Goal: Task Accomplishment & Management: Use online tool/utility

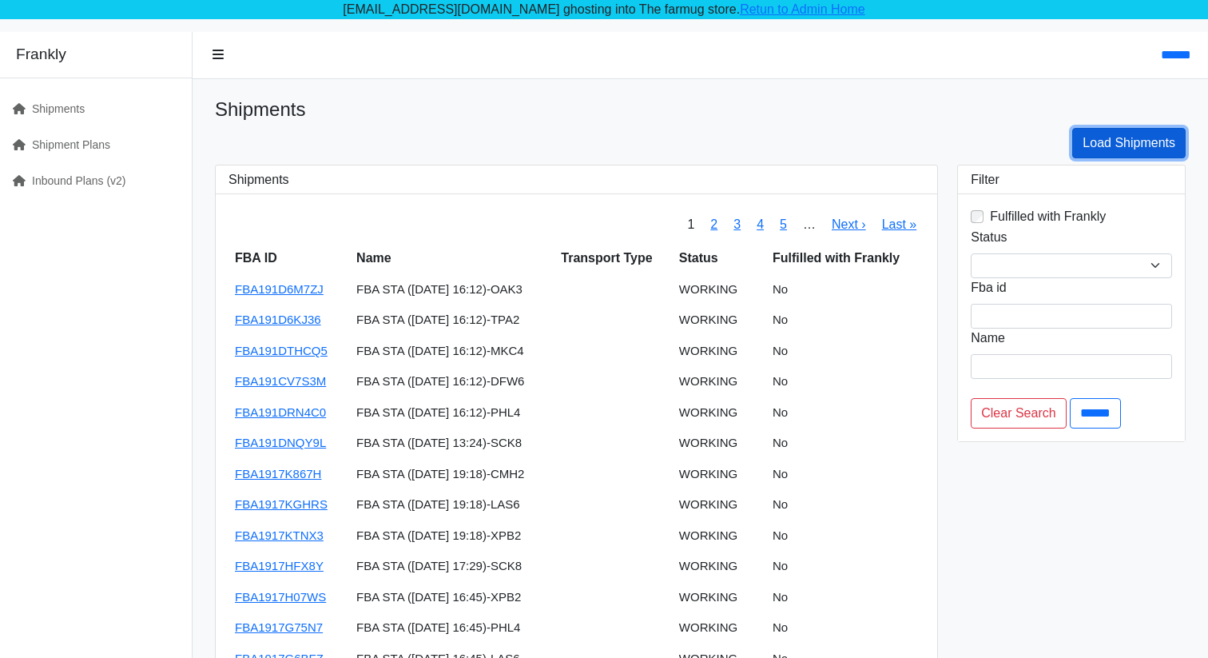
click at [1132, 148] on link "Load Shipments" at bounding box center [1128, 143] width 113 height 30
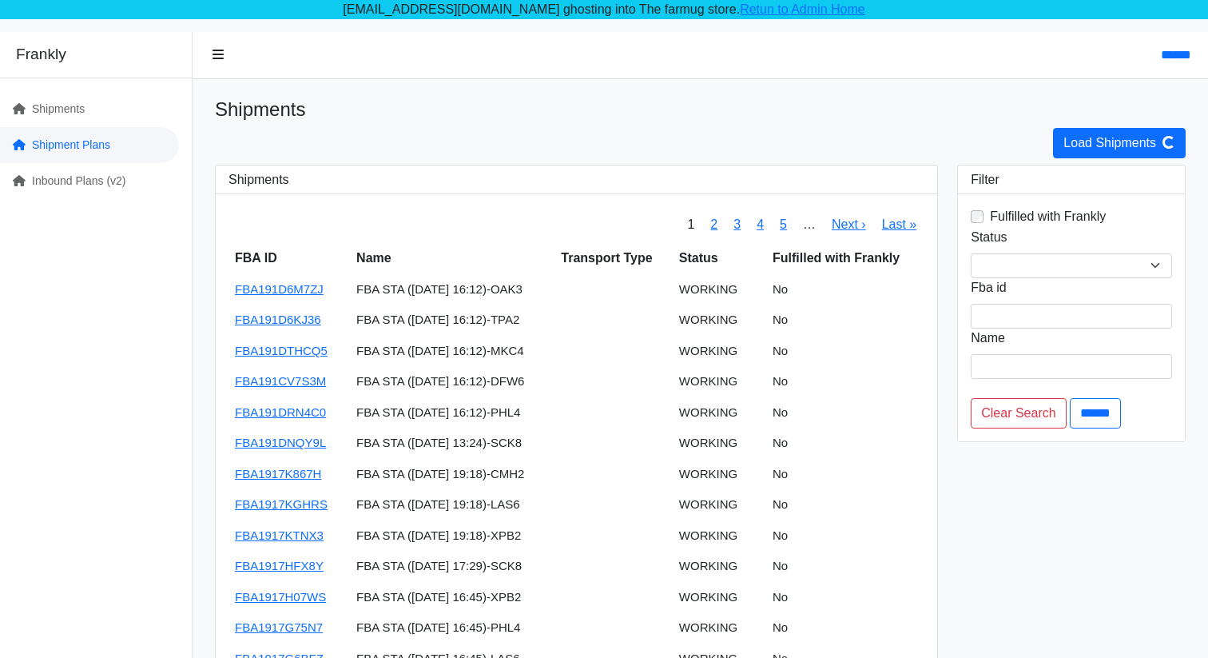
click at [66, 147] on link "Shipment Plans" at bounding box center [89, 145] width 179 height 36
click at [74, 181] on link "Inbound Plans (v2)" at bounding box center [89, 181] width 179 height 36
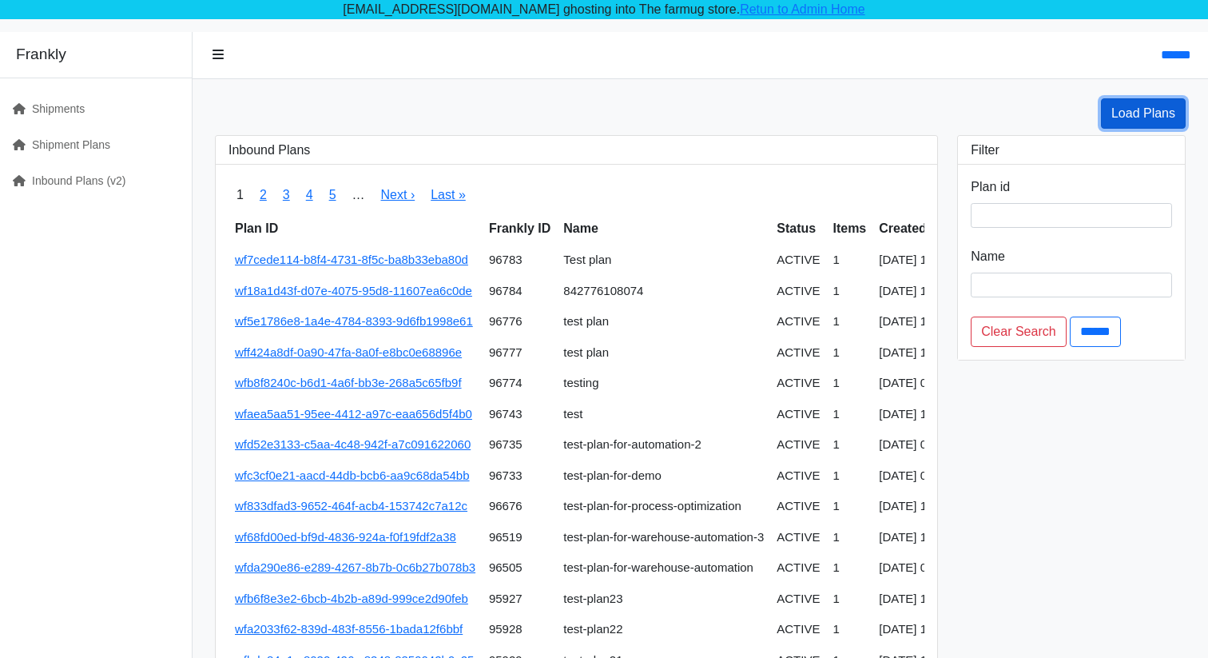
click at [1101, 113] on link "Load Plans" at bounding box center [1143, 113] width 85 height 30
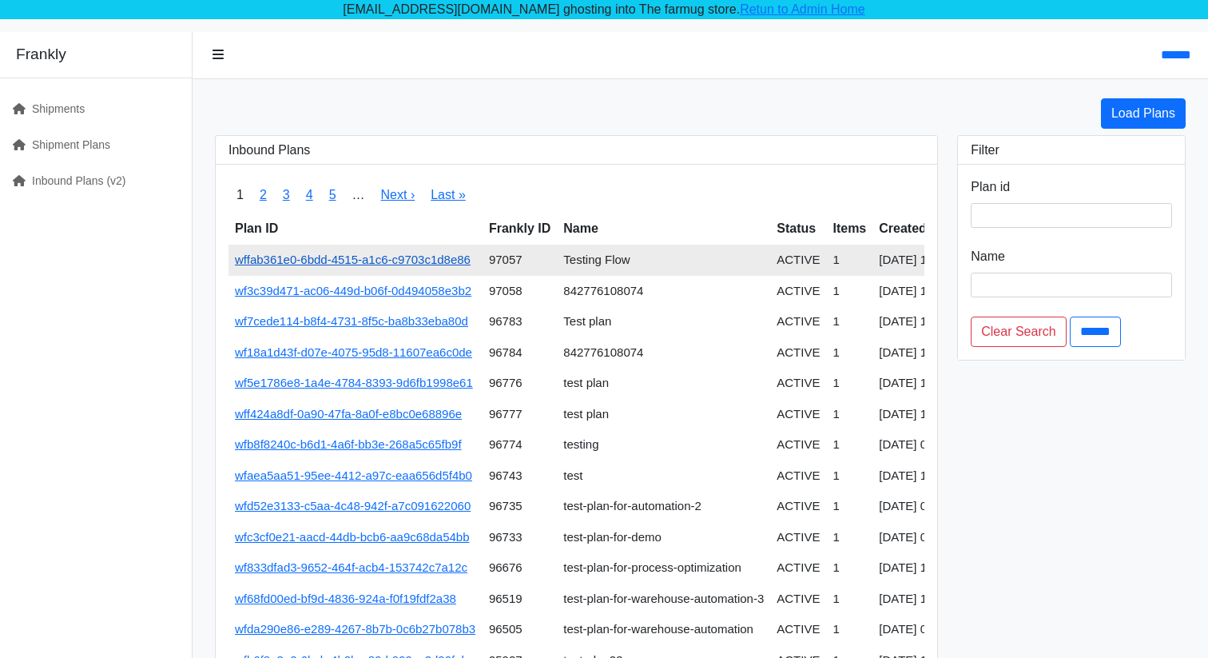
click at [420, 259] on link "wffab361e0-6bdd-4515-a1c6-c9703c1d8e86" at bounding box center [353, 260] width 236 height 14
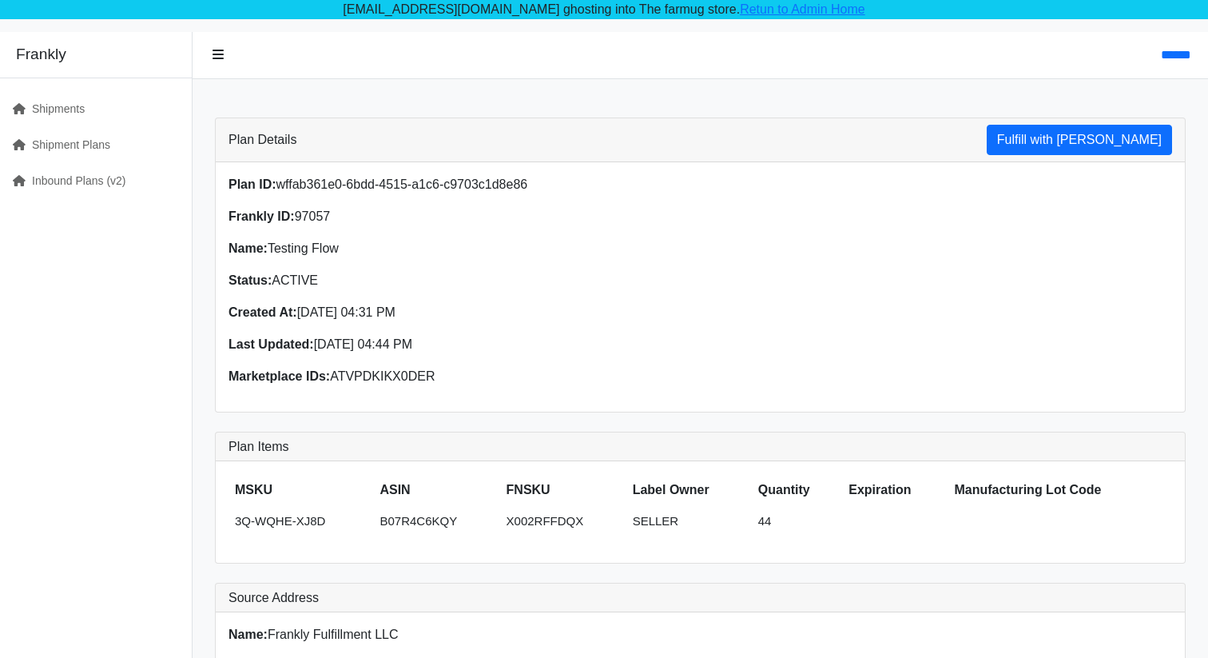
click at [454, 180] on p "Plan ID: wffab361e0-6bdd-4515-a1c6-c9703c1d8e86" at bounding box center [460, 184] width 463 height 19
click at [542, 183] on p "Plan ID: wffab361e0-6bdd-4515-a1c6-c9703c1d8e86" at bounding box center [460, 184] width 463 height 19
drag, startPoint x: 542, startPoint y: 183, endPoint x: 316, endPoint y: 182, distance: 225.4
click at [316, 182] on p "Plan ID: wffab361e0-6bdd-4515-a1c6-c9703c1d8e86" at bounding box center [460, 184] width 463 height 19
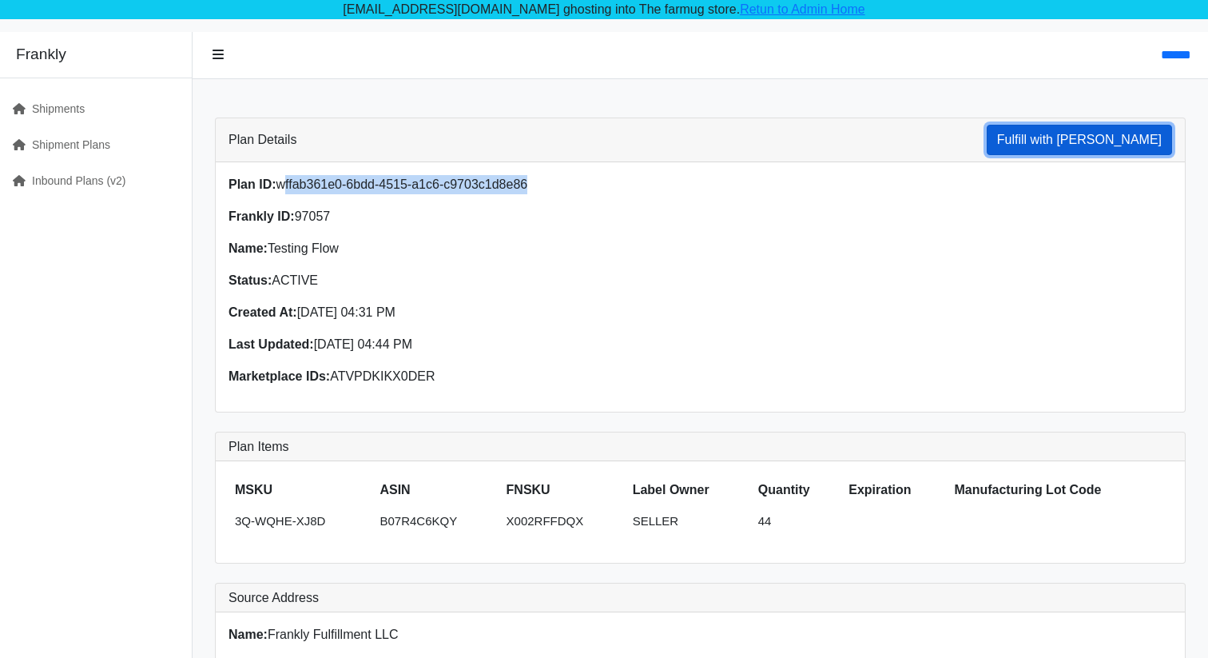
click at [1091, 133] on button "Fulfill with Frankly" at bounding box center [1079, 140] width 185 height 30
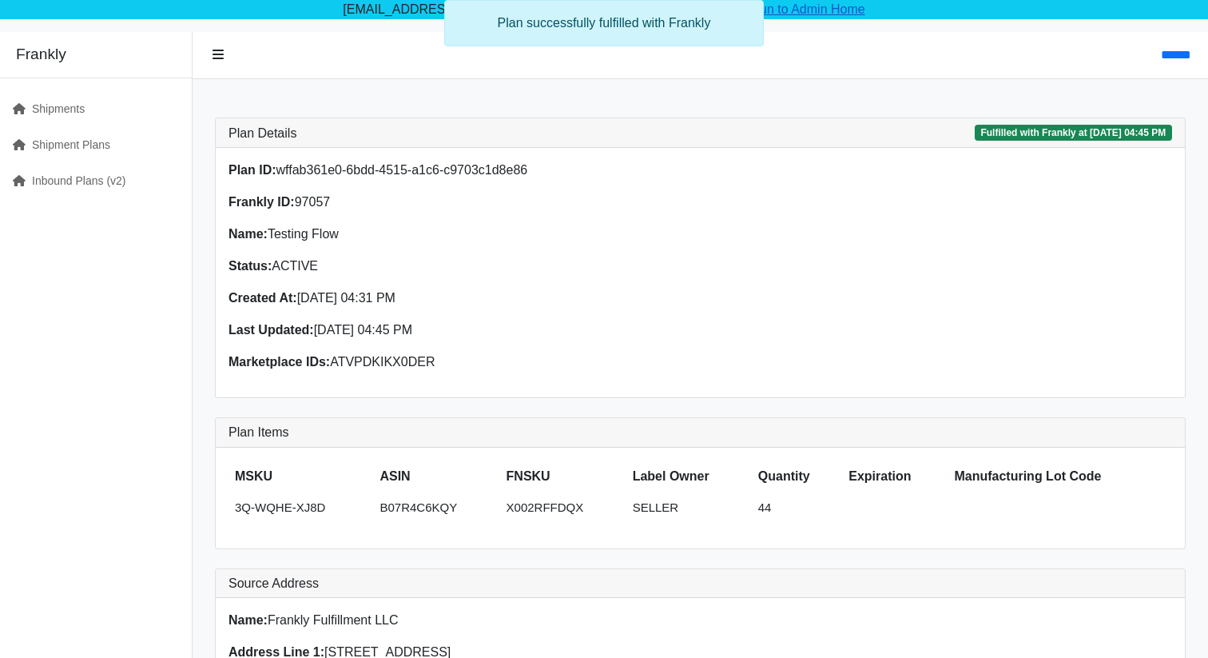
click at [785, 7] on link "Retun to Admin Home" at bounding box center [802, 9] width 125 height 14
